Goal: Book appointment/travel/reservation

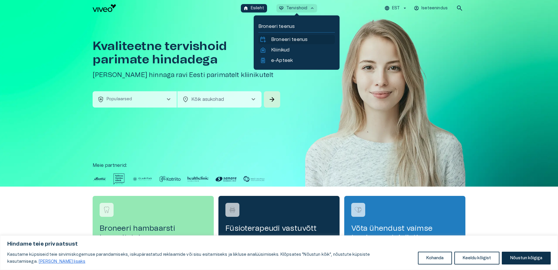
click at [281, 38] on p "Broneeri teenus" at bounding box center [289, 39] width 36 height 7
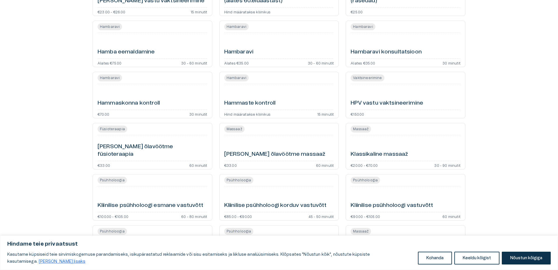
scroll to position [553, 0]
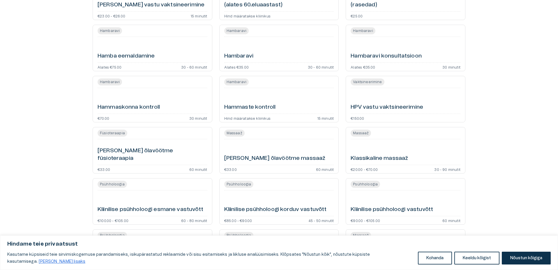
click at [258, 109] on h6 "Hammaste kontroll" at bounding box center [250, 108] width 52 height 8
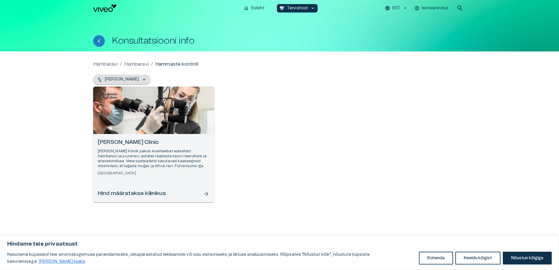
click at [141, 79] on icon "button" at bounding box center [144, 80] width 6 height 6
click at [274, 72] on div "Hambaravi / [PERSON_NAME] / Hammaste kontroll [PERSON_NAME] [PERSON_NAME] Clini…" at bounding box center [279, 136] width 372 height 151
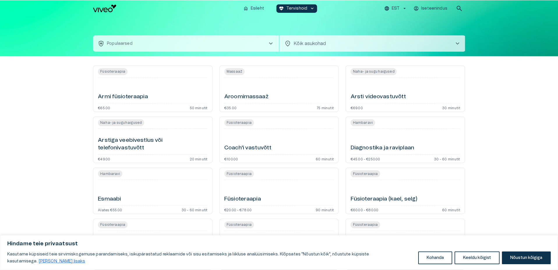
scroll to position [553, 0]
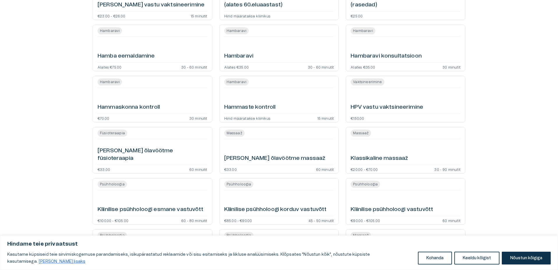
click at [132, 155] on h6 "[PERSON_NAME] õlavöötme füsioteraapia" at bounding box center [152, 154] width 110 height 15
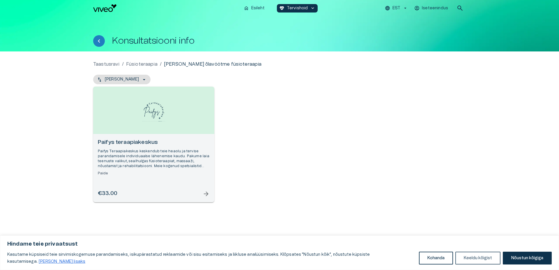
click at [478, 261] on button "Keeldu kõigist" at bounding box center [477, 258] width 45 height 13
